Goal: Information Seeking & Learning: Check status

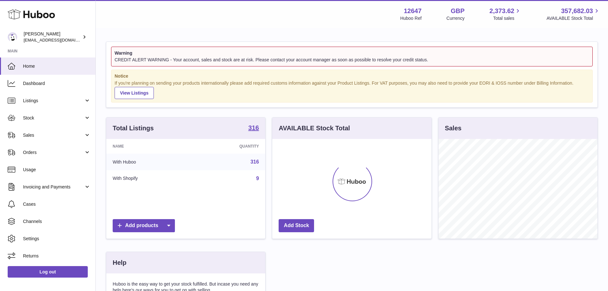
scroll to position [100, 159]
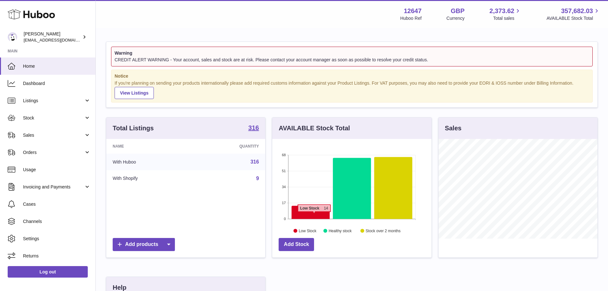
click at [314, 215] on icon at bounding box center [311, 212] width 38 height 13
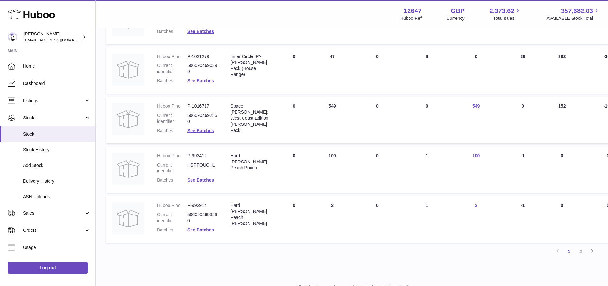
scroll to position [383, 0]
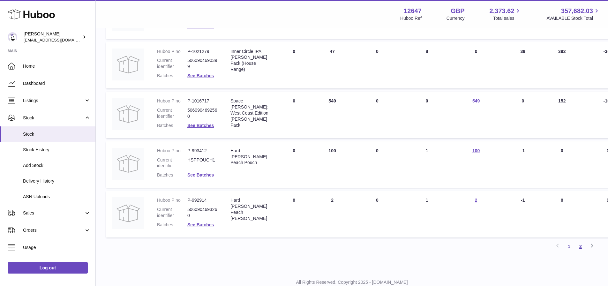
click at [582, 249] on link "2" at bounding box center [580, 246] width 11 height 11
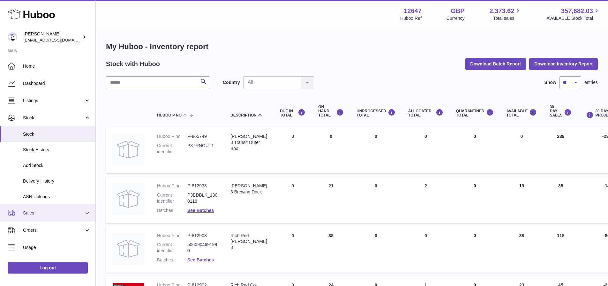
click at [37, 215] on span "Sales" at bounding box center [53, 213] width 61 height 6
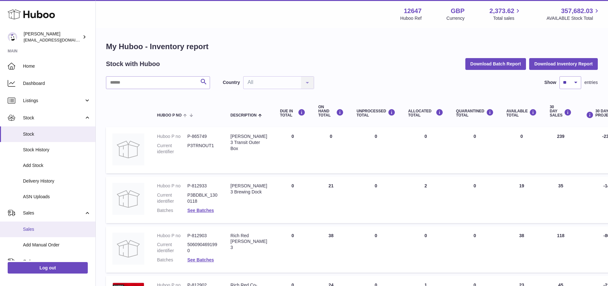
click at [36, 231] on span "Sales" at bounding box center [57, 229] width 68 height 6
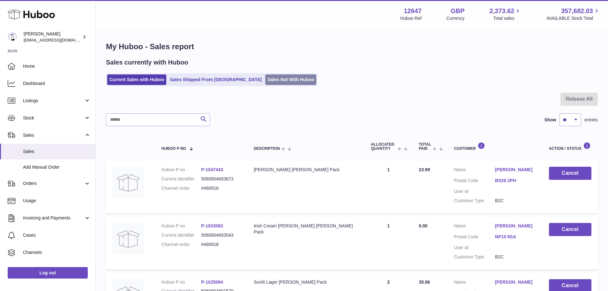
click at [265, 79] on link "Sales Not With Huboo" at bounding box center [290, 79] width 51 height 11
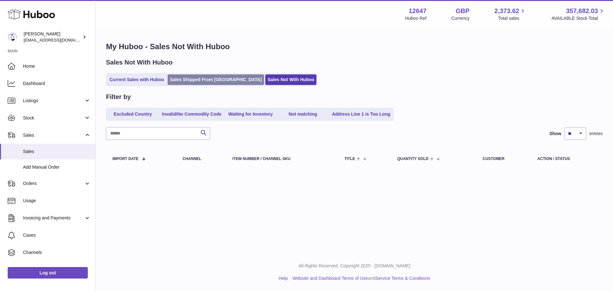
click at [190, 79] on link "Sales Shipped From Huboo" at bounding box center [215, 79] width 96 height 11
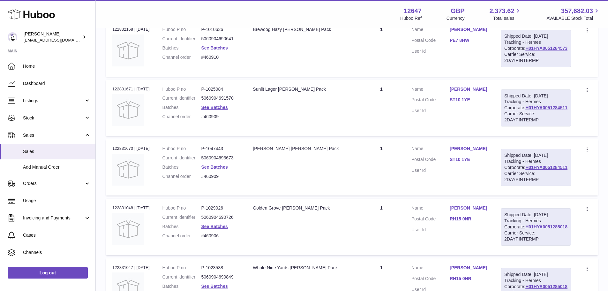
scroll to position [191, 0]
click at [56, 102] on span "Listings" at bounding box center [53, 101] width 61 height 6
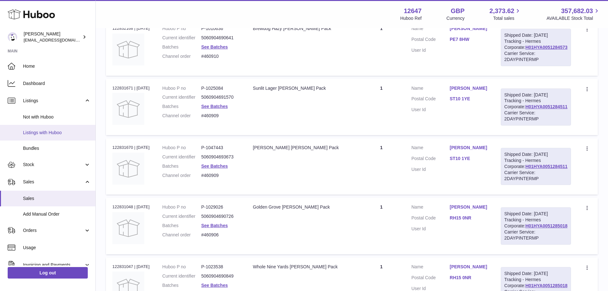
click at [41, 134] on span "Listings with Huboo" at bounding box center [57, 133] width 68 height 6
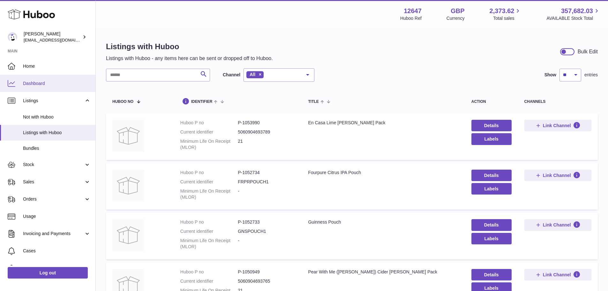
click at [33, 83] on span "Dashboard" at bounding box center [57, 83] width 68 height 6
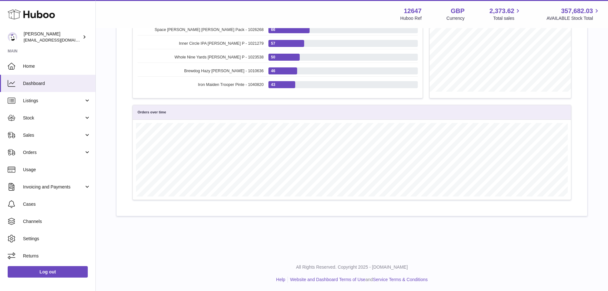
scroll to position [253, 0]
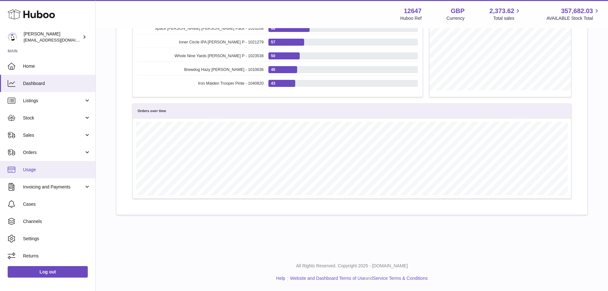
click at [25, 171] on span "Usage" at bounding box center [57, 170] width 68 height 6
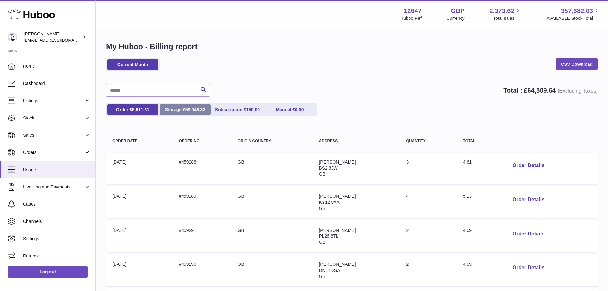
click at [173, 107] on link "Storage £ 59,048.33" at bounding box center [185, 109] width 51 height 11
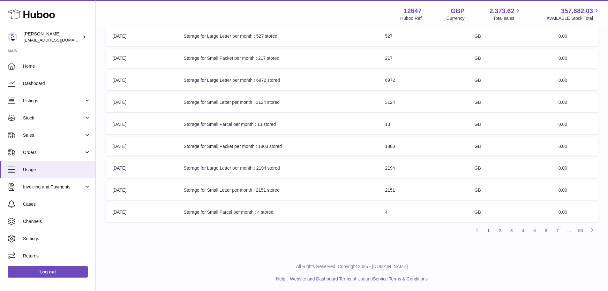
scroll to position [148, 0]
click at [584, 231] on link "50" at bounding box center [580, 229] width 11 height 11
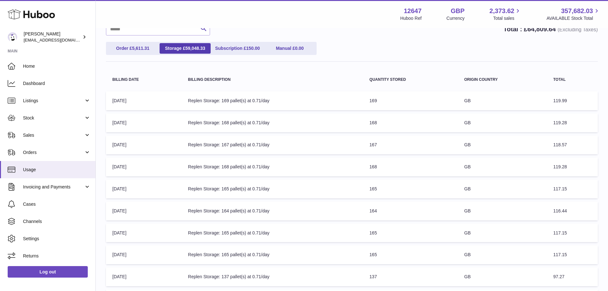
scroll to position [53, 0]
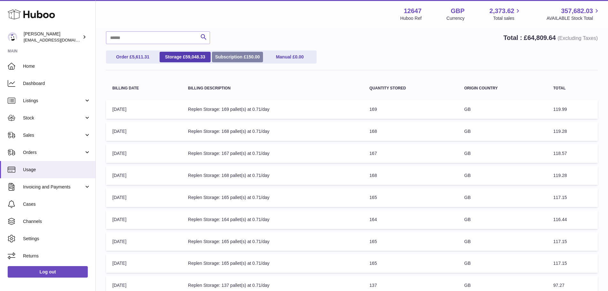
click at [252, 53] on link "Subscription £ 150.00" at bounding box center [237, 57] width 51 height 11
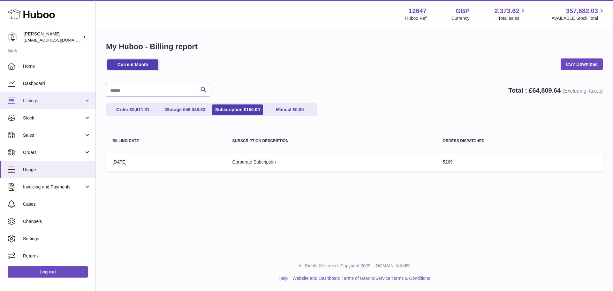
click at [37, 98] on span "Listings" at bounding box center [53, 101] width 61 height 6
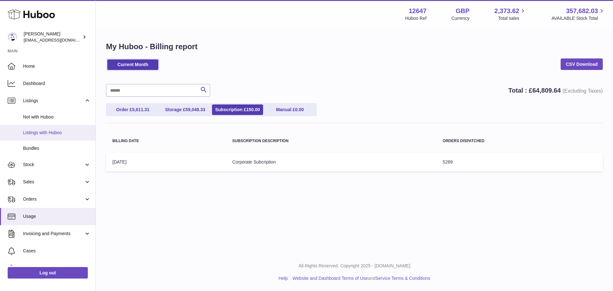
click at [46, 130] on span "Listings with Huboo" at bounding box center [57, 133] width 68 height 6
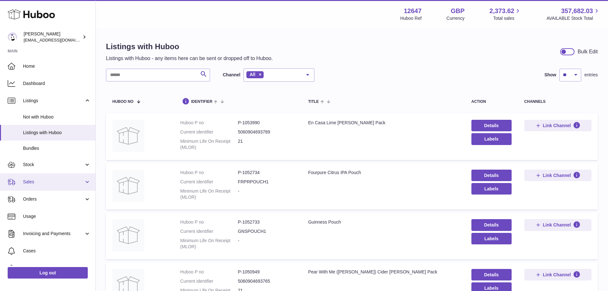
click at [33, 176] on link "Sales" at bounding box center [47, 181] width 95 height 17
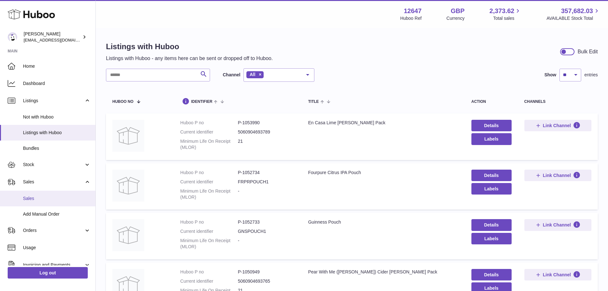
click at [31, 199] on span "Sales" at bounding box center [57, 198] width 68 height 6
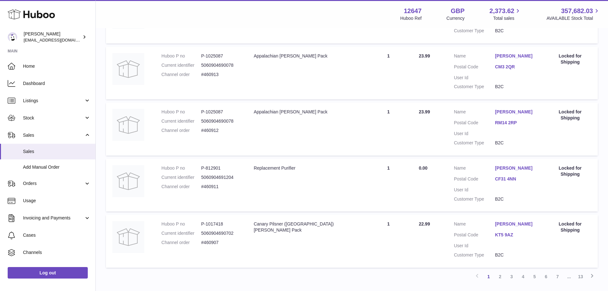
scroll to position [496, 0]
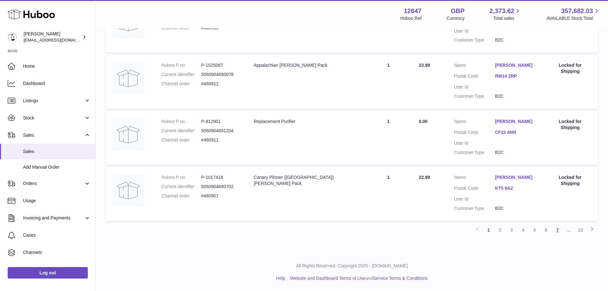
click at [559, 229] on link "7" at bounding box center [557, 229] width 11 height 11
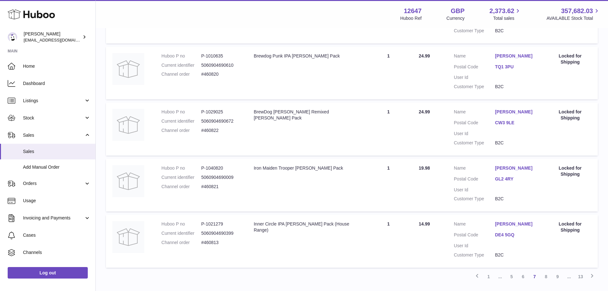
scroll to position [496, 0]
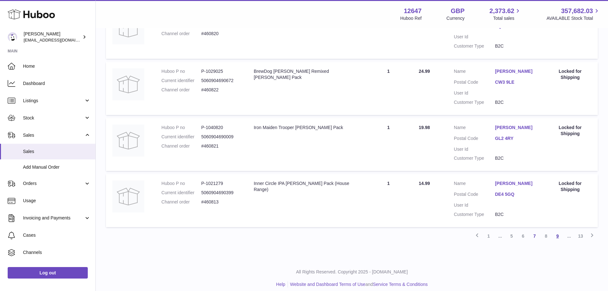
click at [559, 230] on link "9" at bounding box center [557, 235] width 11 height 11
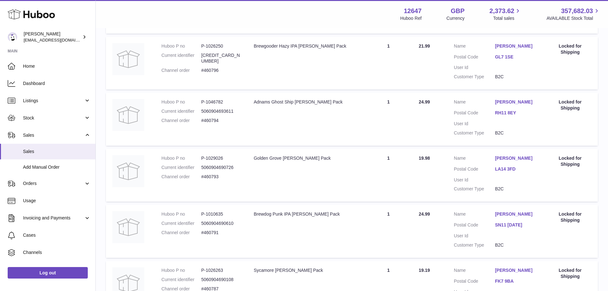
scroll to position [496, 0]
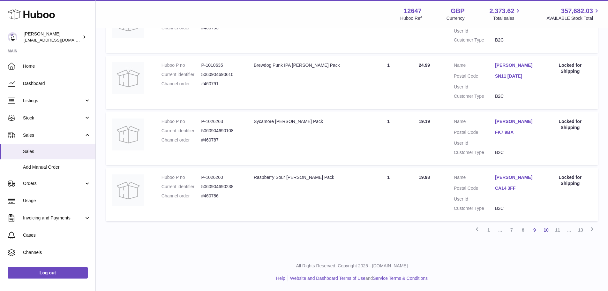
click at [548, 230] on link "10" at bounding box center [545, 229] width 11 height 11
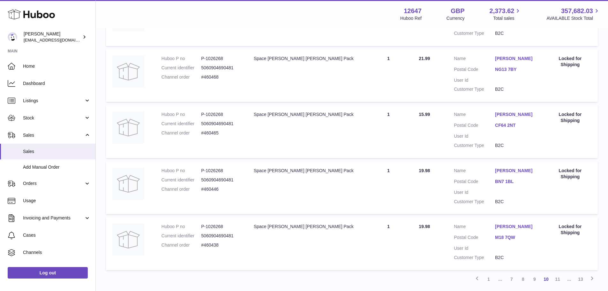
scroll to position [502, 0]
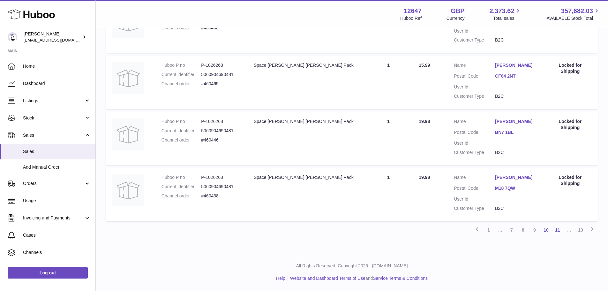
click at [556, 230] on link "11" at bounding box center [557, 229] width 11 height 11
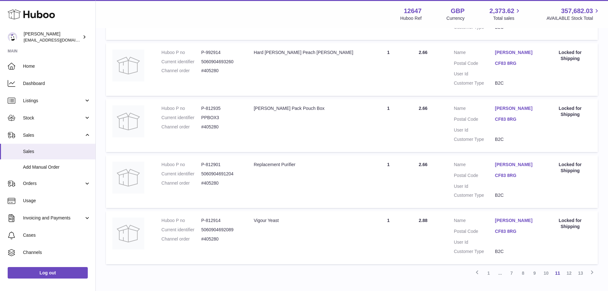
scroll to position [502, 0]
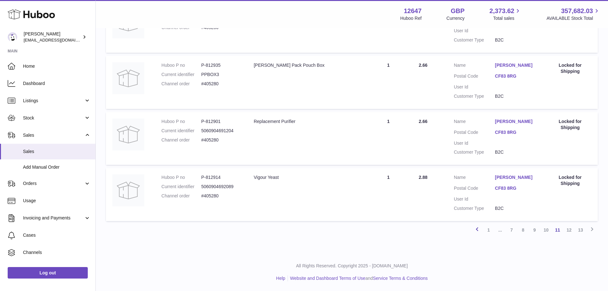
click at [480, 230] on icon at bounding box center [477, 229] width 8 height 8
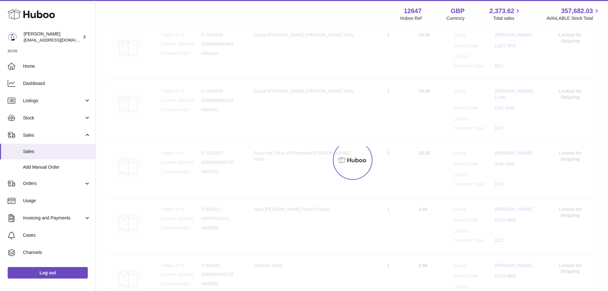
scroll to position [29, 0]
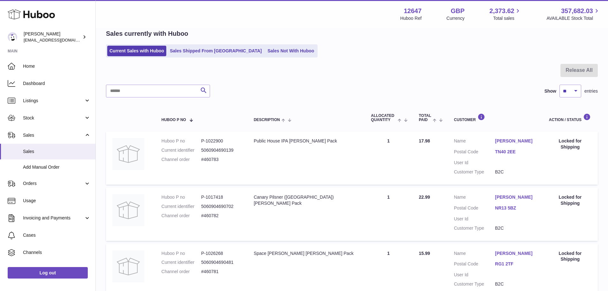
click at [361, 205] on td "Description Canary Pilsner ([GEOGRAPHIC_DATA]) [PERSON_NAME] Pack" at bounding box center [305, 214] width 117 height 53
